Goal: Task Accomplishment & Management: Manage account settings

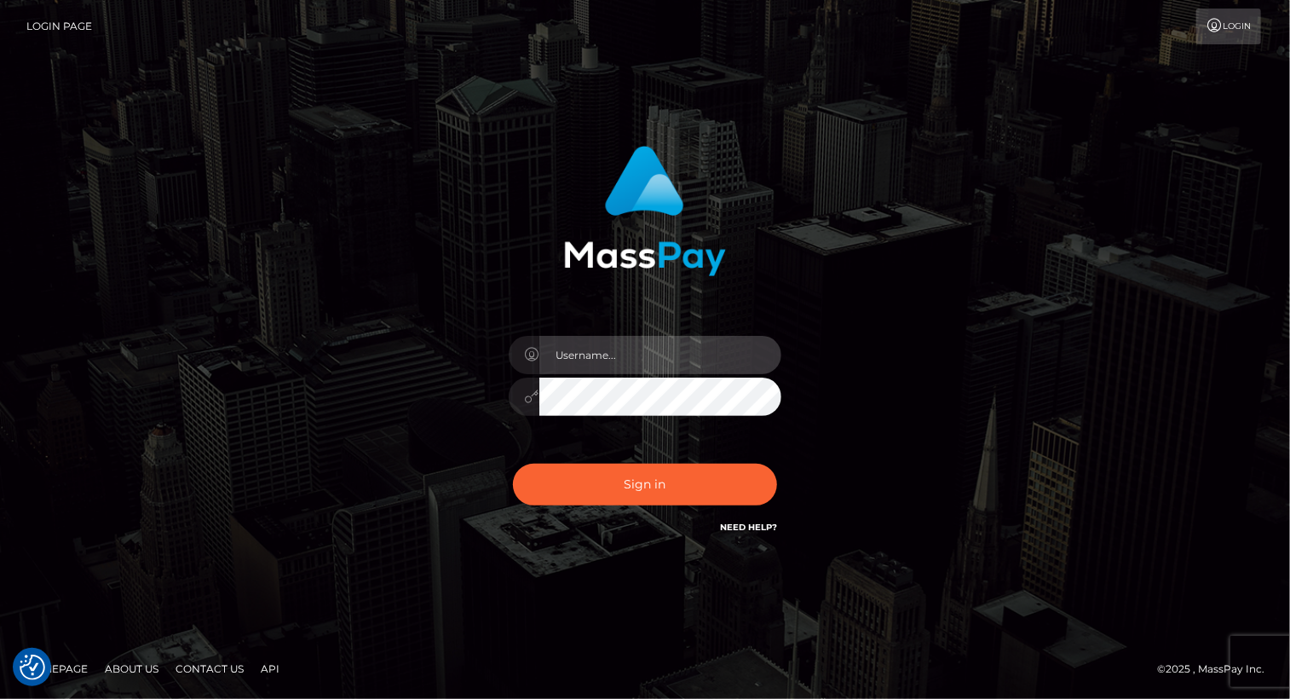
drag, startPoint x: 665, startPoint y: 354, endPoint x: 683, endPoint y: 367, distance: 23.2
click at [665, 354] on input "text" at bounding box center [660, 355] width 242 height 38
type input "Arlene.luminaryplay"
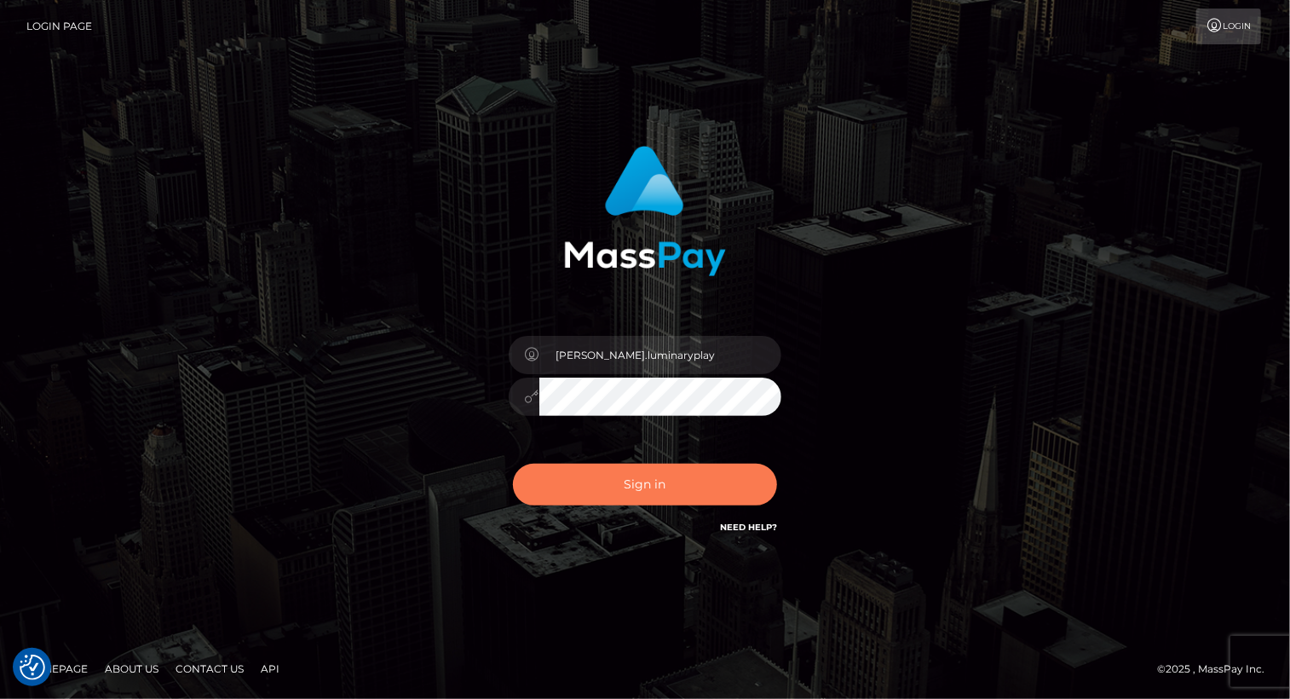
click at [653, 481] on button "Sign in" at bounding box center [645, 484] width 264 height 42
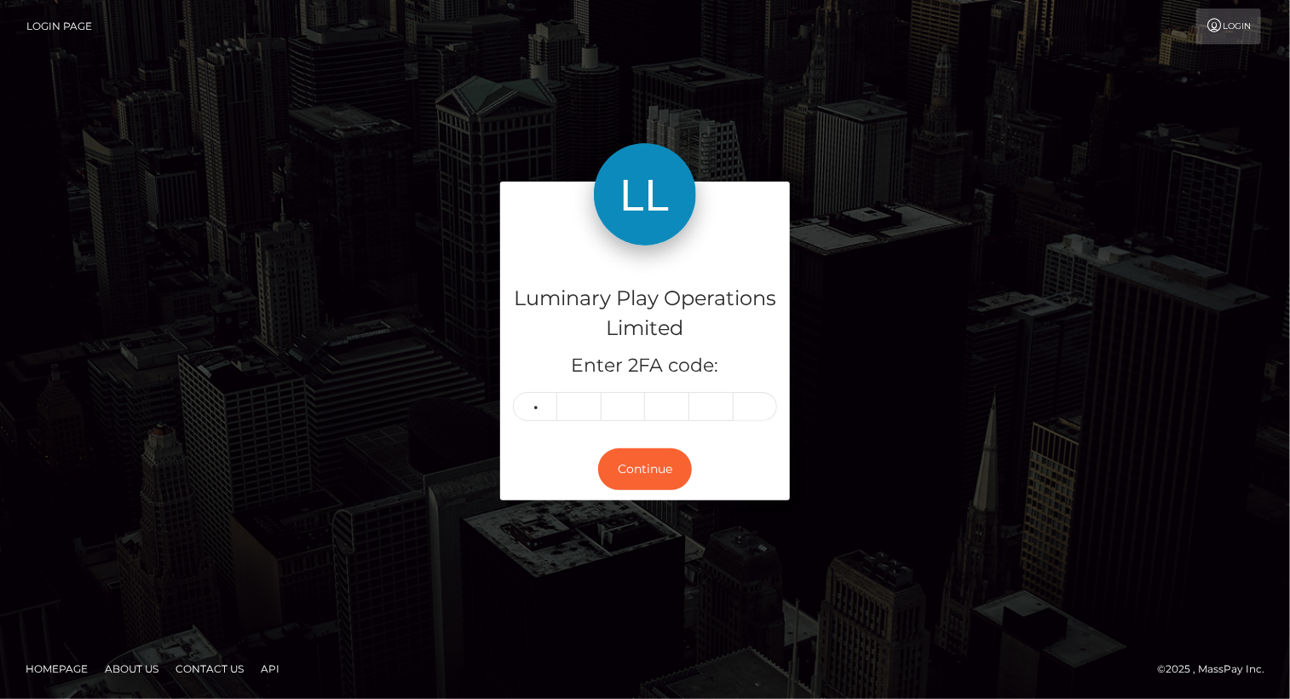
type input "9"
type input "2"
type input "6"
type input "3"
type input "0"
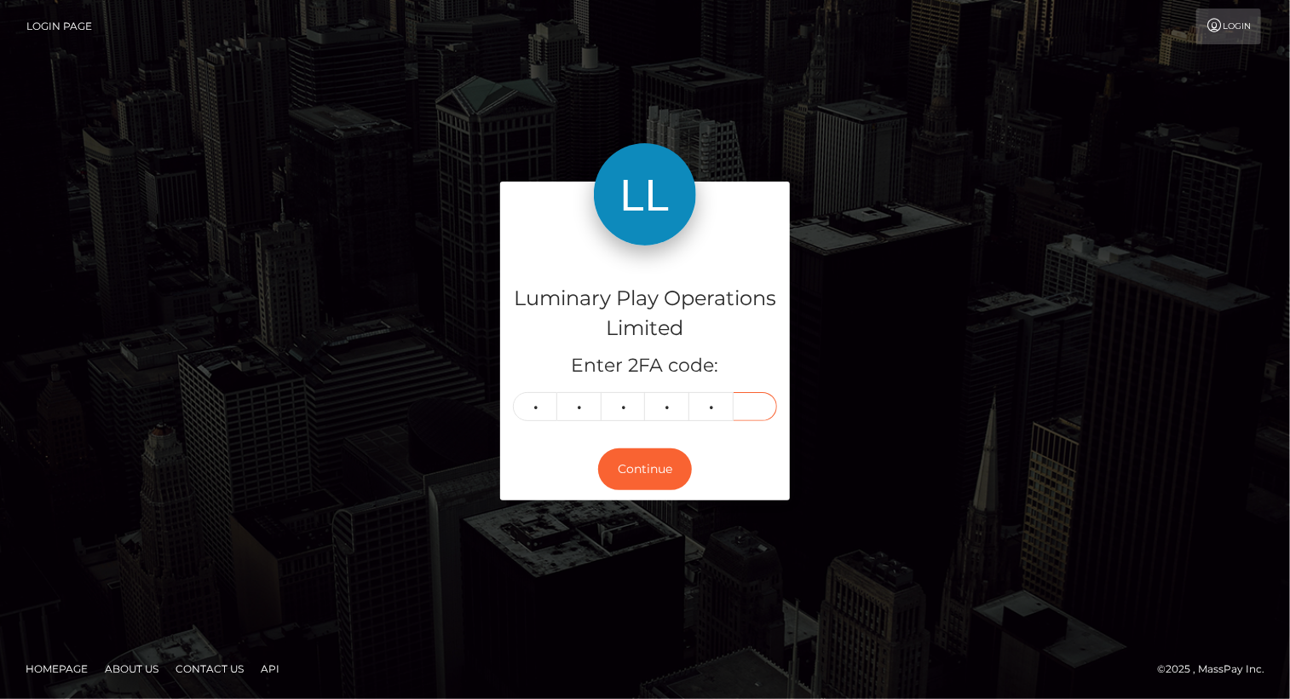
type input "1"
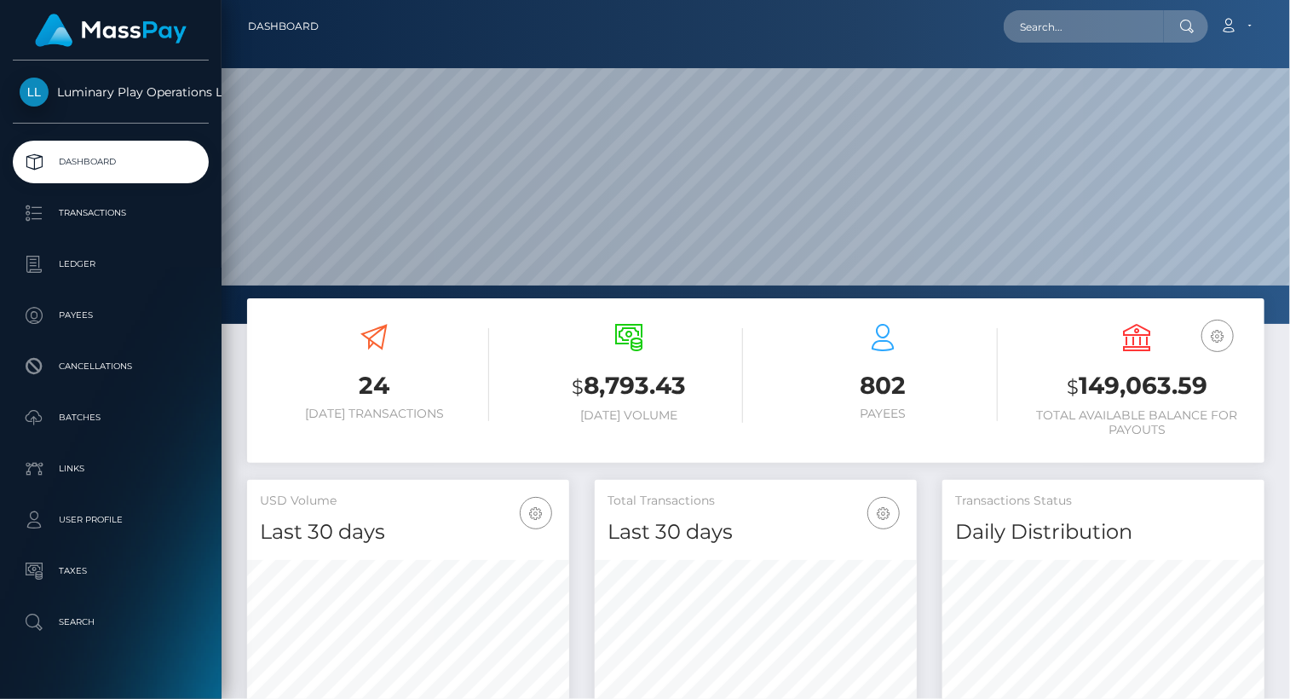
scroll to position [302, 321]
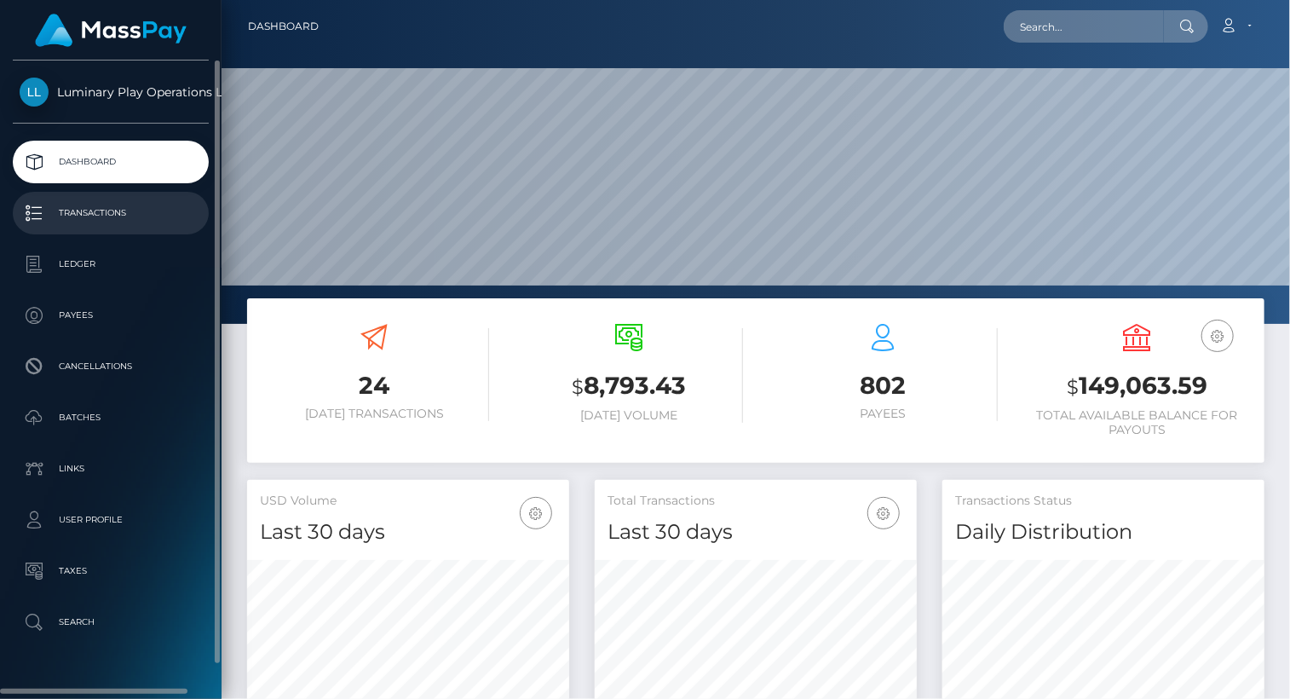
click at [95, 214] on p "Transactions" at bounding box center [111, 213] width 182 height 26
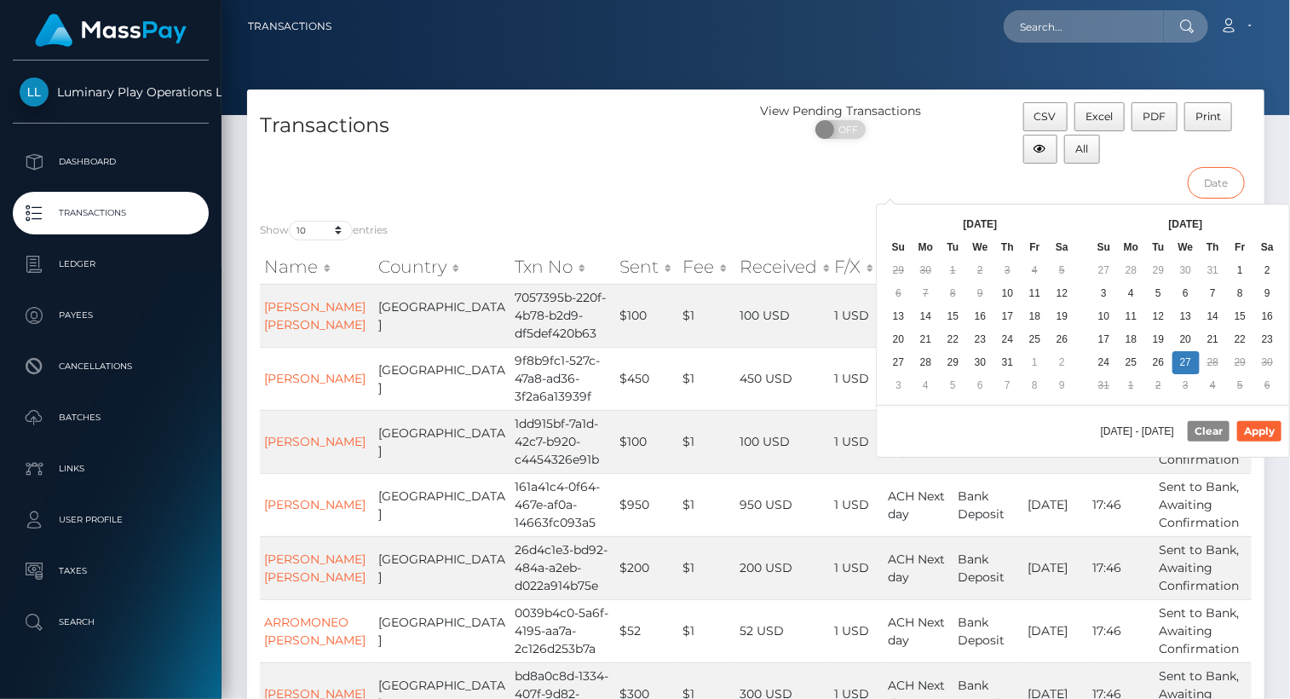
click at [1220, 182] on input "text" at bounding box center [1216, 183] width 57 height 32
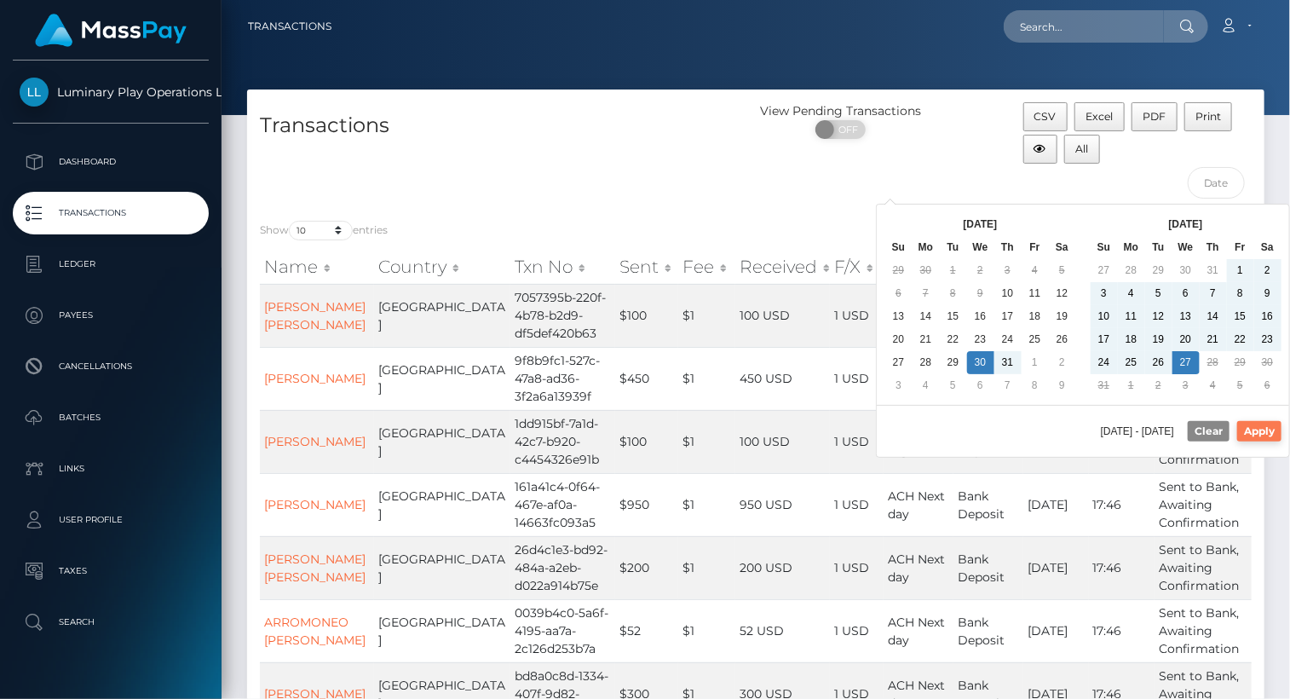
click at [1263, 426] on button "Apply" at bounding box center [1259, 431] width 44 height 20
type input "07/30/2025 - 08/27/2025"
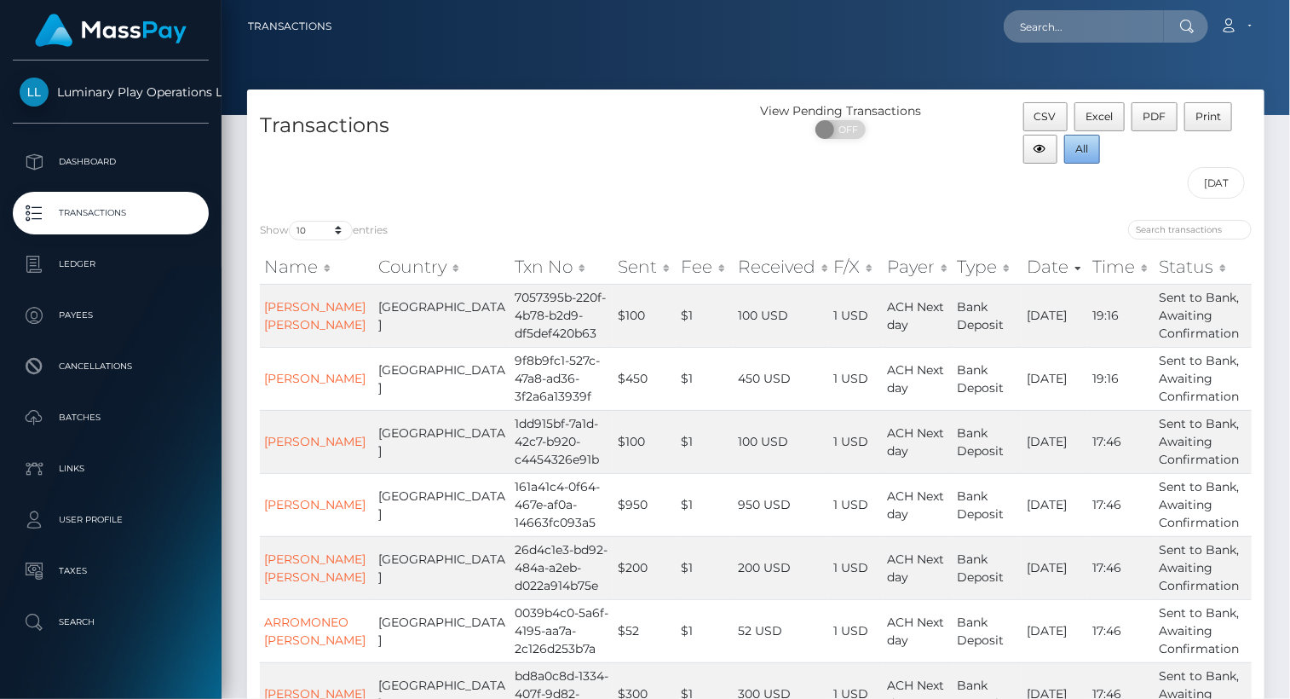
click at [1080, 148] on span "All" at bounding box center [1082, 148] width 13 height 13
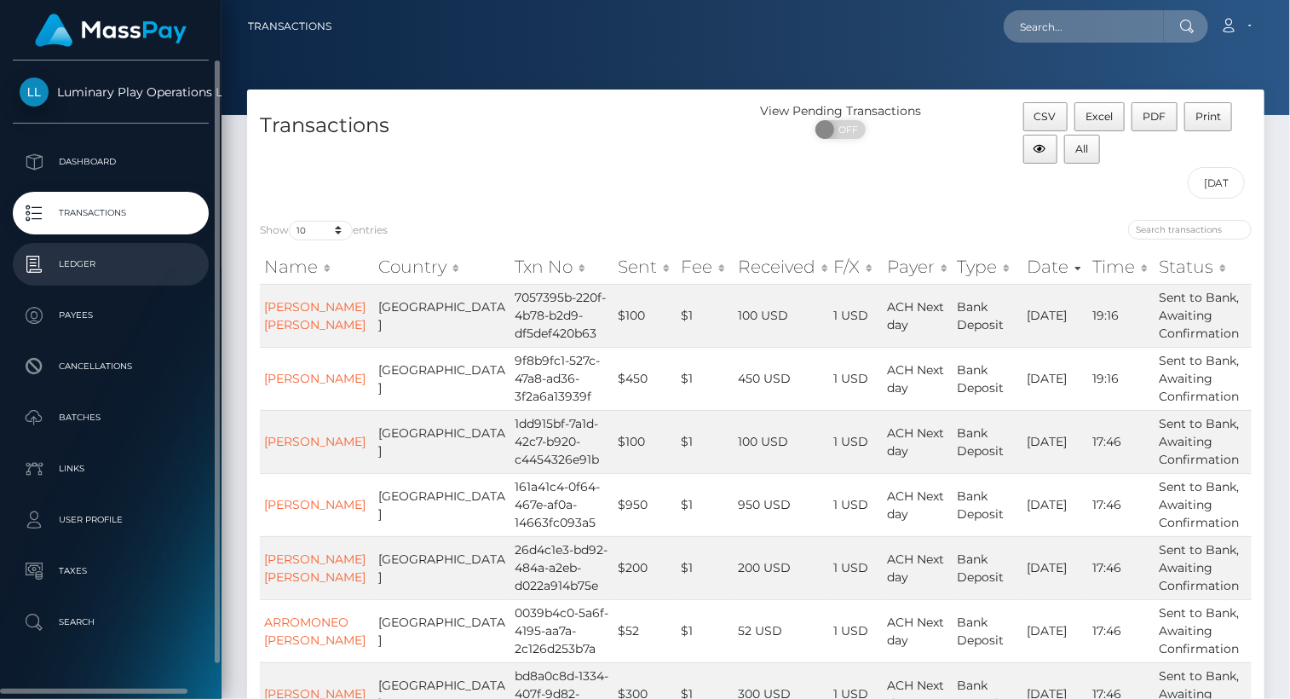
click at [85, 265] on p "Ledger" at bounding box center [111, 264] width 182 height 26
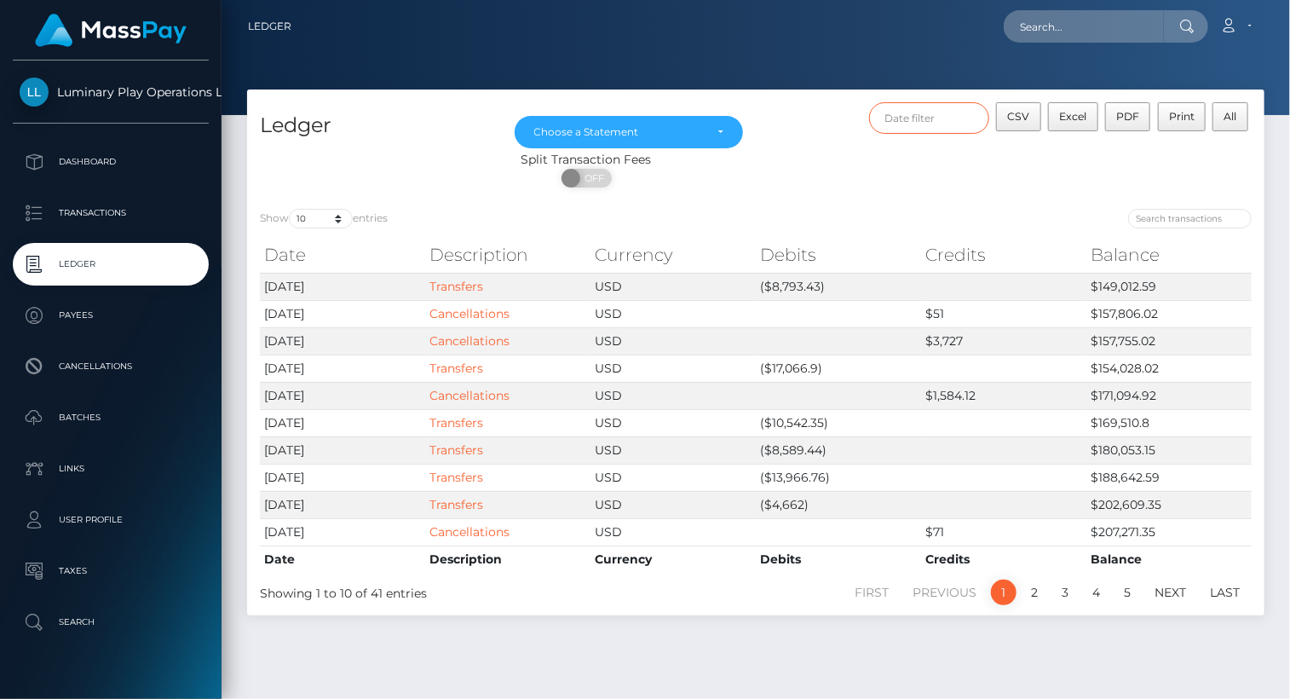
click at [936, 123] on input "text" at bounding box center [929, 118] width 121 height 32
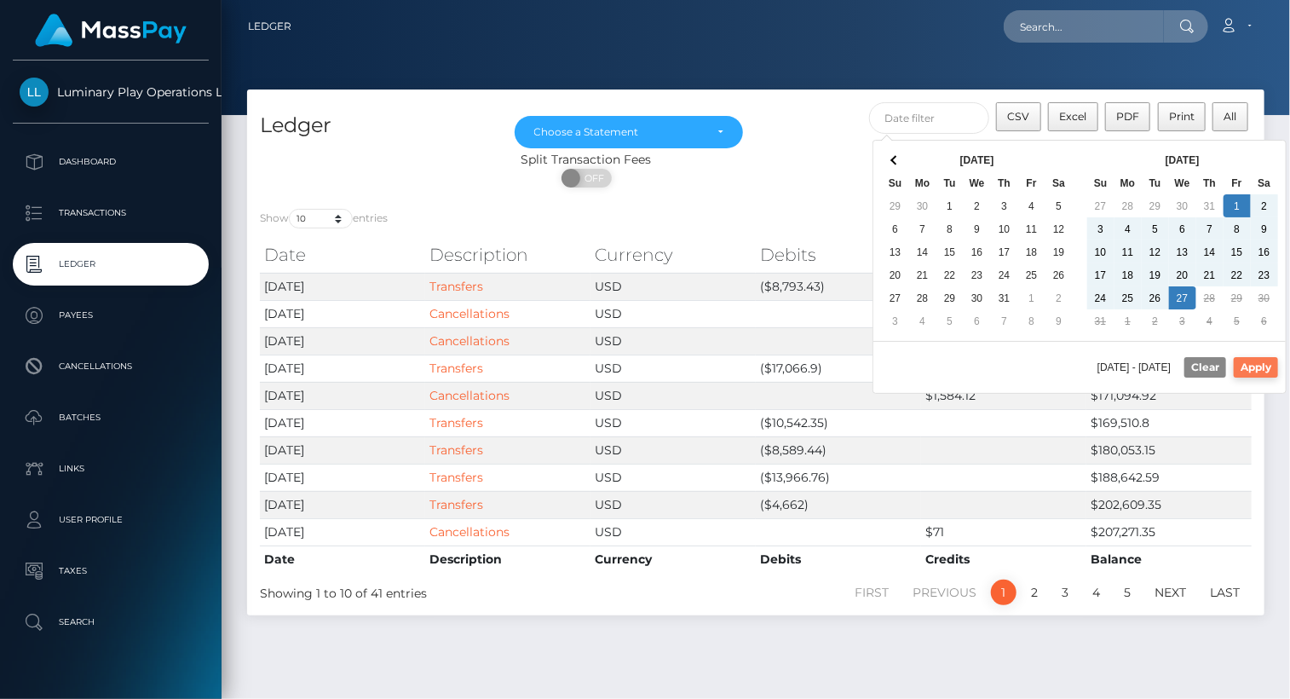
click at [1269, 364] on button "Apply" at bounding box center [1256, 367] width 44 height 20
type input "08/01/2025 - 08/27/2025"
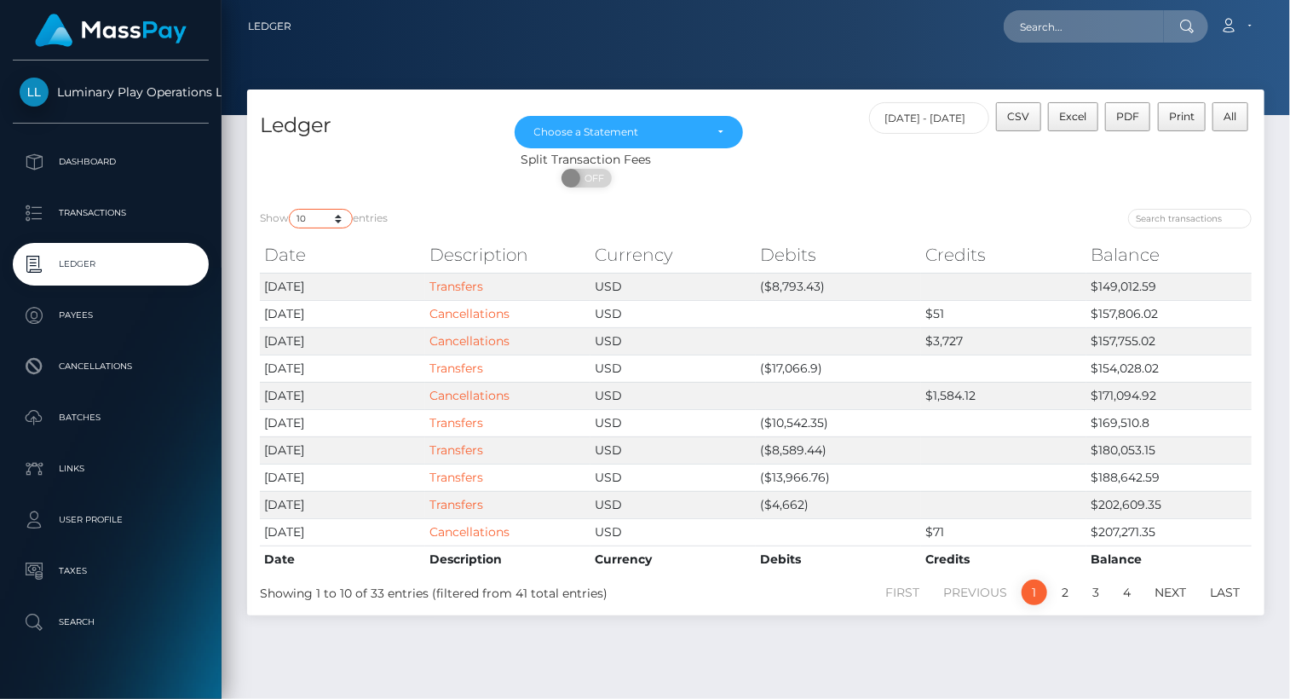
click at [311, 218] on select "10 25 50 100 250" at bounding box center [321, 219] width 64 height 20
select select "50"
click at [291, 210] on select "10 25 50 100 250" at bounding box center [321, 219] width 64 height 20
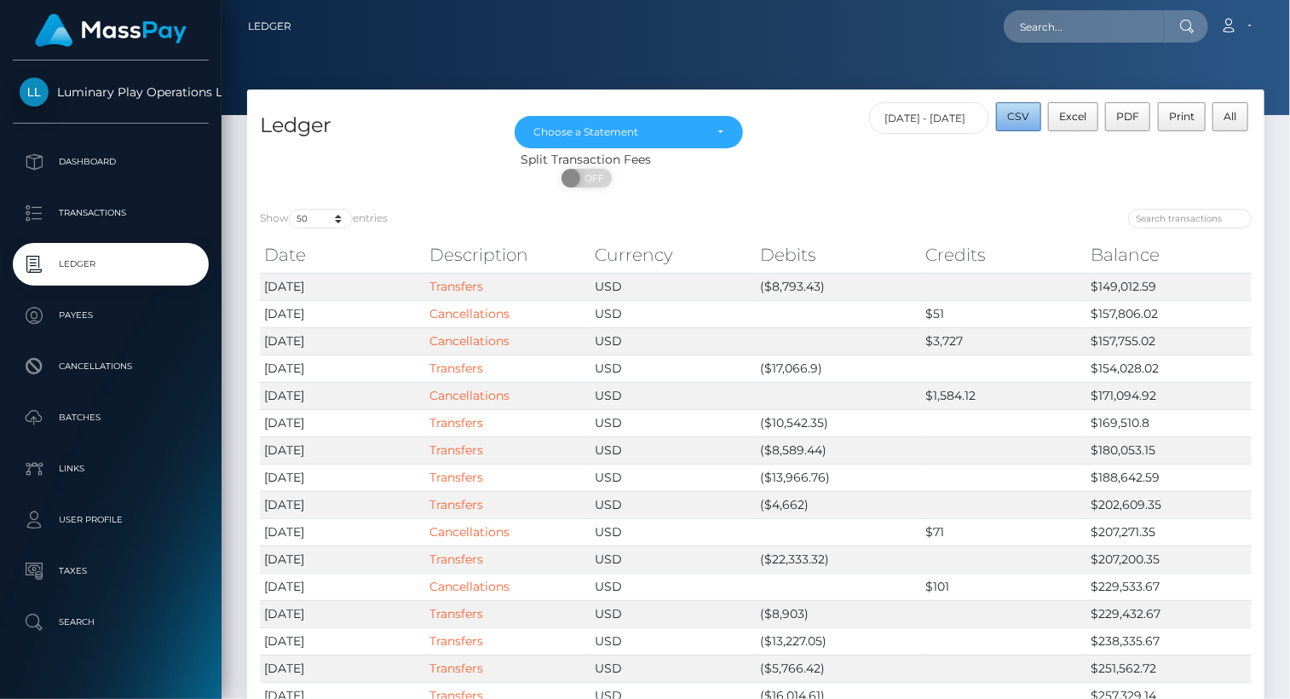
click at [1022, 118] on span "CSV" at bounding box center [1019, 116] width 22 height 13
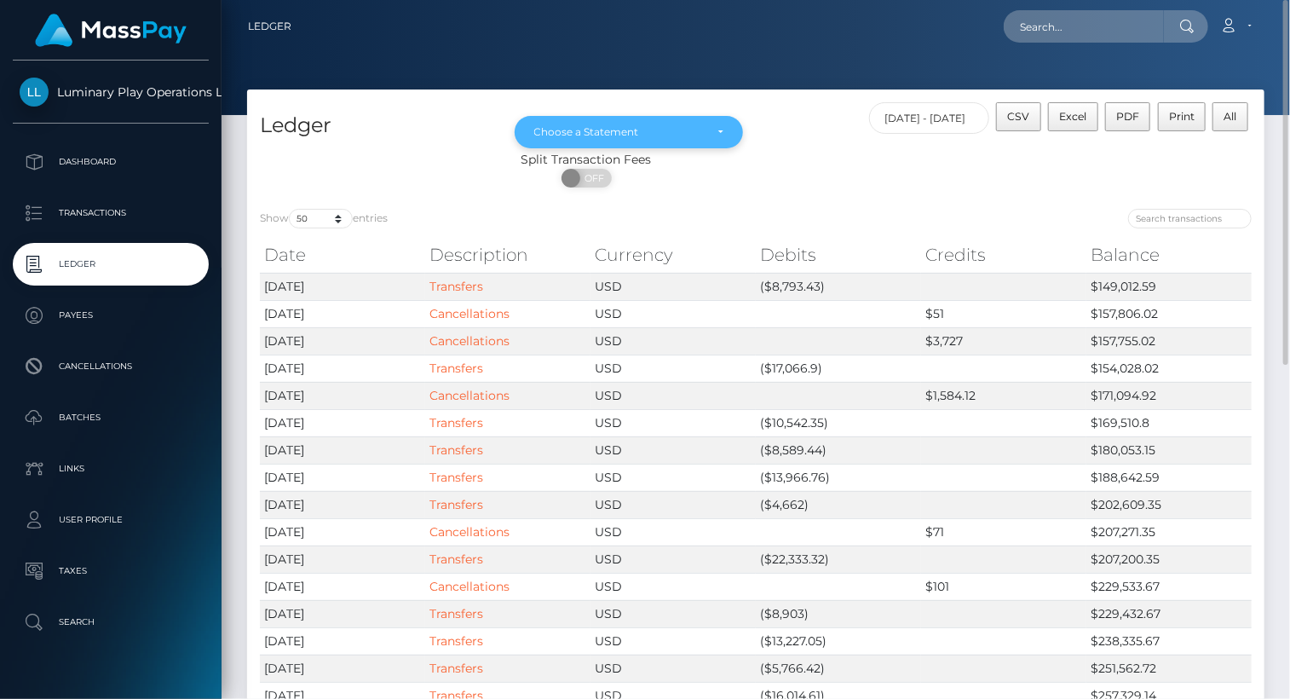
click at [688, 130] on div "Choose a Statement" at bounding box center [619, 132] width 170 height 14
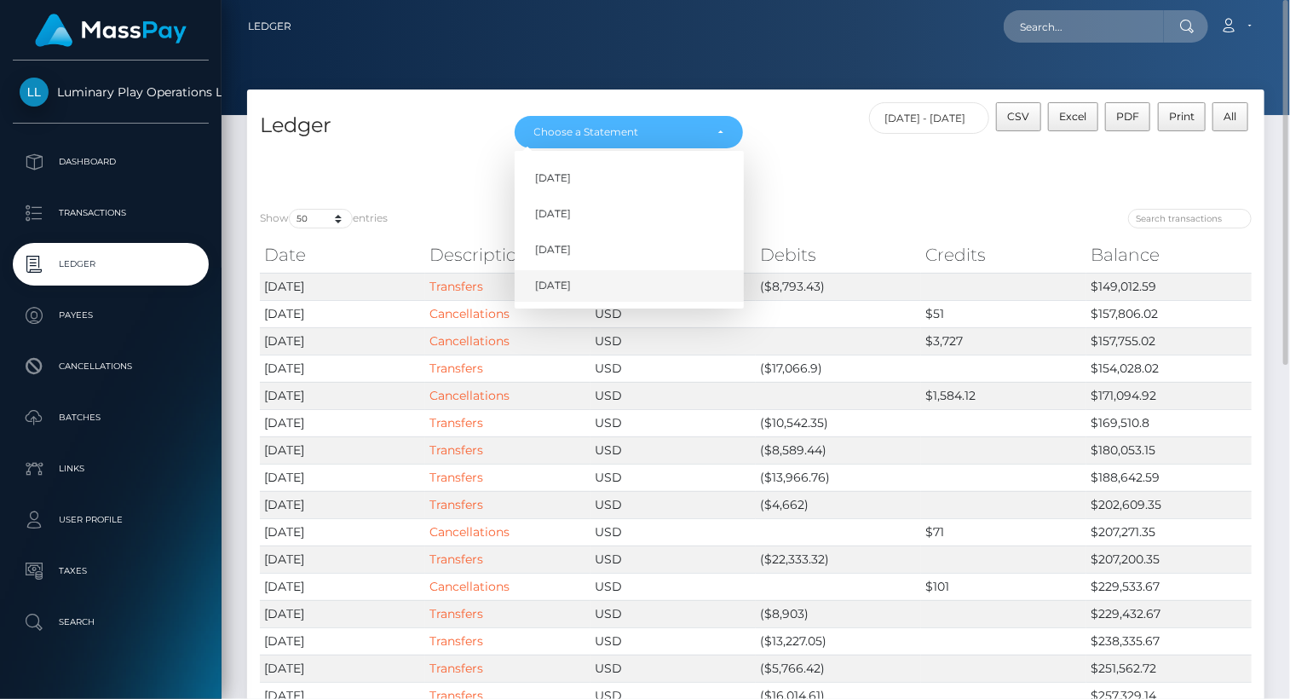
click at [607, 284] on link "Aug 2025" at bounding box center [629, 286] width 229 height 32
select select "Aug 2025"
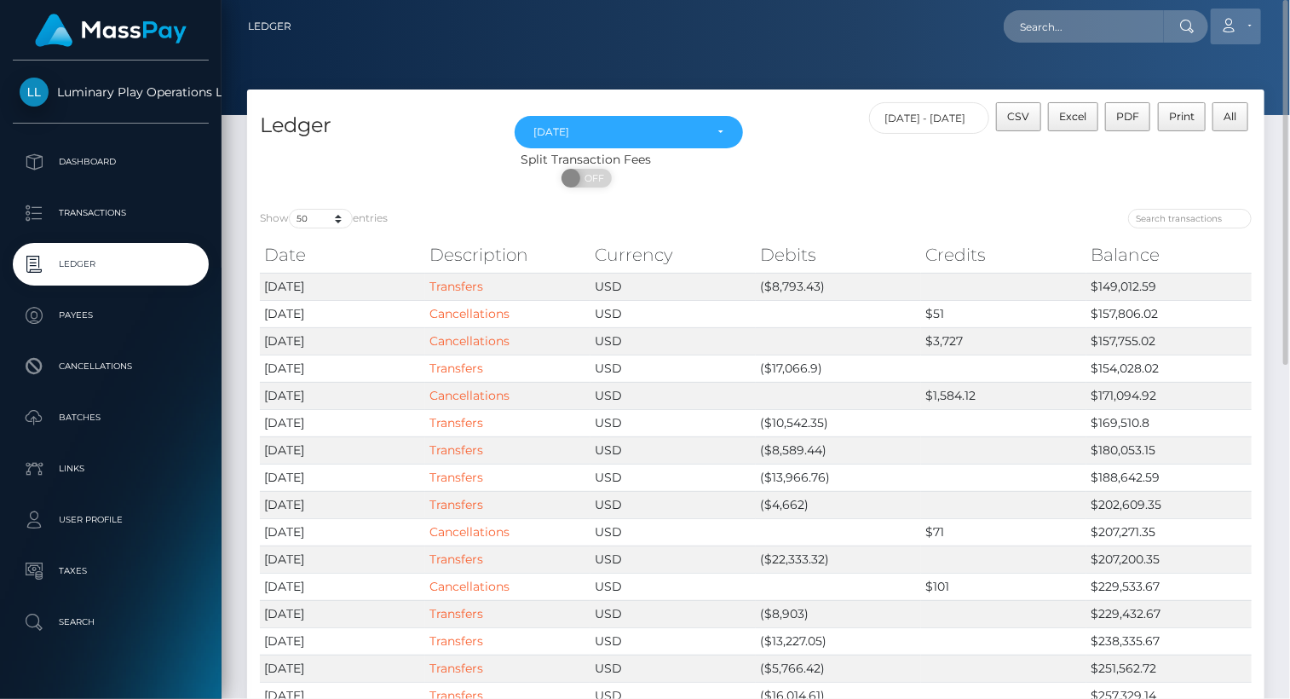
click at [1252, 24] on link "Account" at bounding box center [1236, 27] width 50 height 36
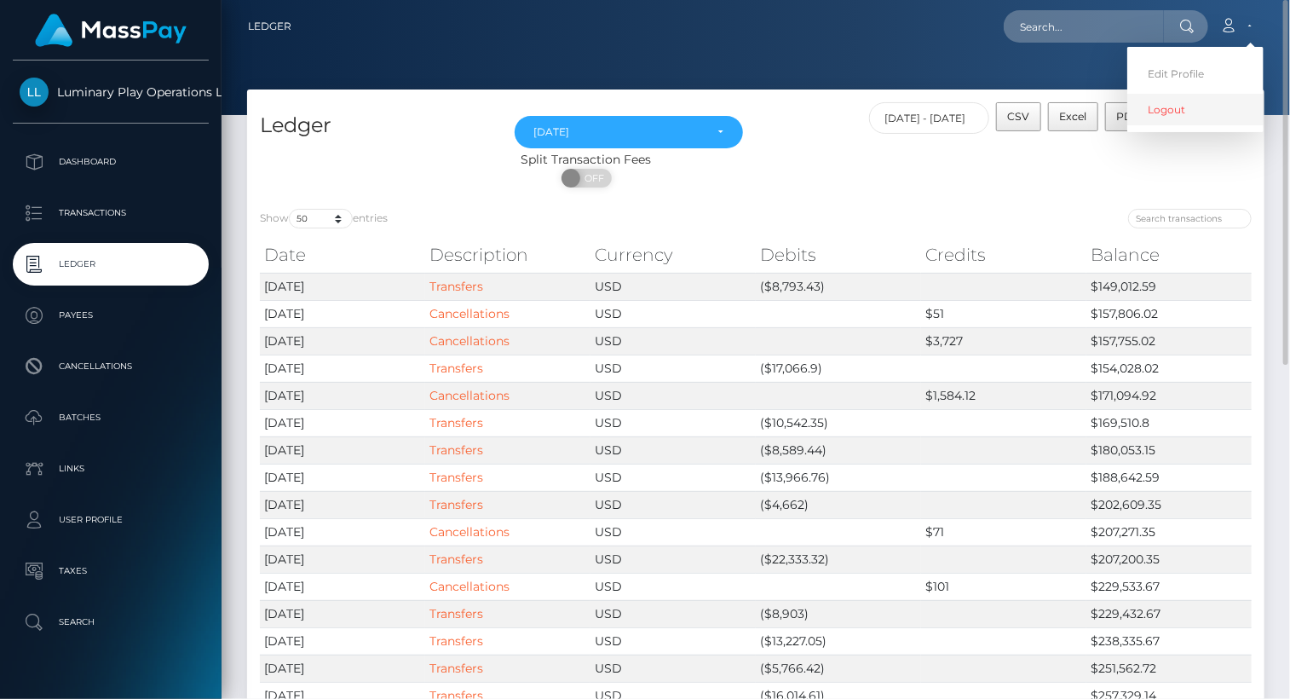
click at [1178, 113] on link "Logout" at bounding box center [1195, 110] width 136 height 32
